Goal: Transaction & Acquisition: Subscribe to service/newsletter

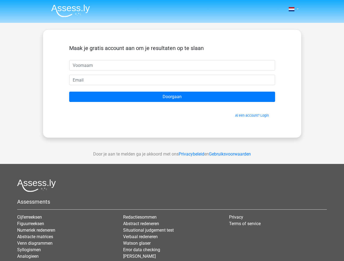
click at [292, 9] on span at bounding box center [291, 9] width 6 height 4
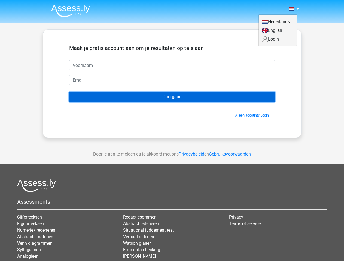
click at [172, 97] on input "Doorgaan" at bounding box center [172, 97] width 206 height 10
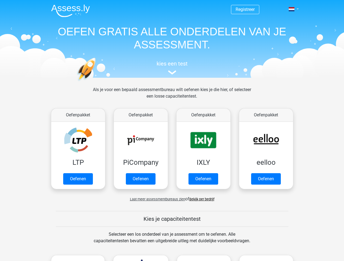
click at [292, 9] on span at bounding box center [291, 9] width 6 height 4
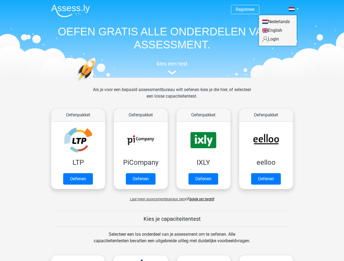
click at [156, 199] on span "Laat meer assessmentbureaus zien" at bounding box center [157, 199] width 55 height 4
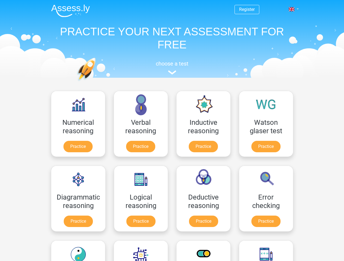
click at [292, 9] on span at bounding box center [291, 9] width 6 height 4
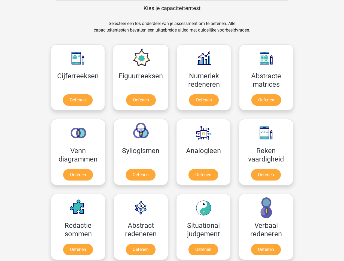
scroll to position [211, 0]
